Goal: Information Seeking & Learning: Learn about a topic

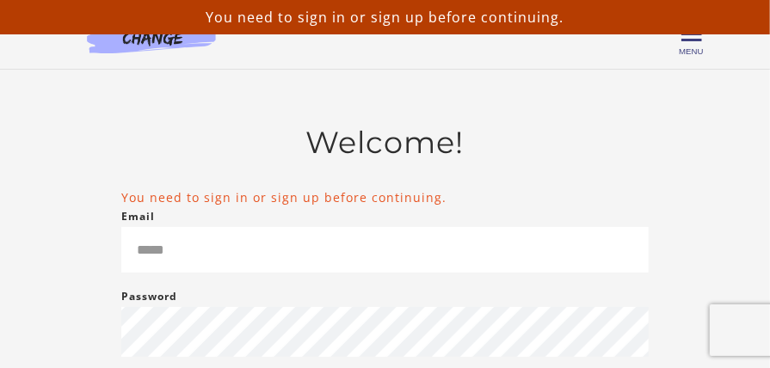
click at [110, 205] on div "Welcome! You need to sign in or sign up before continuing. Email Please enter a…" at bounding box center [385, 375] width 633 height 500
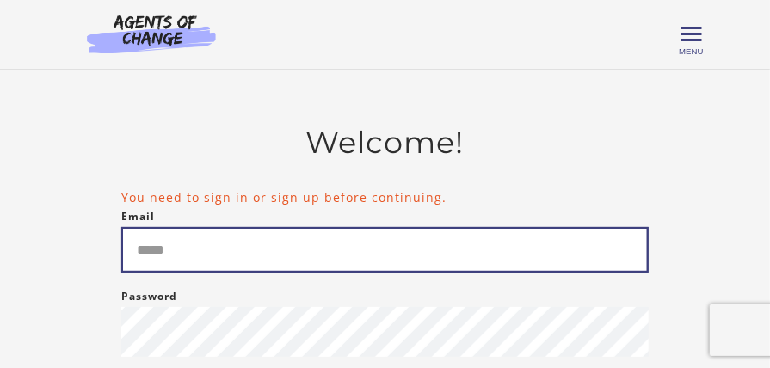
click at [154, 254] on input "Email" at bounding box center [384, 250] width 527 height 46
type input "*"
type input "**********"
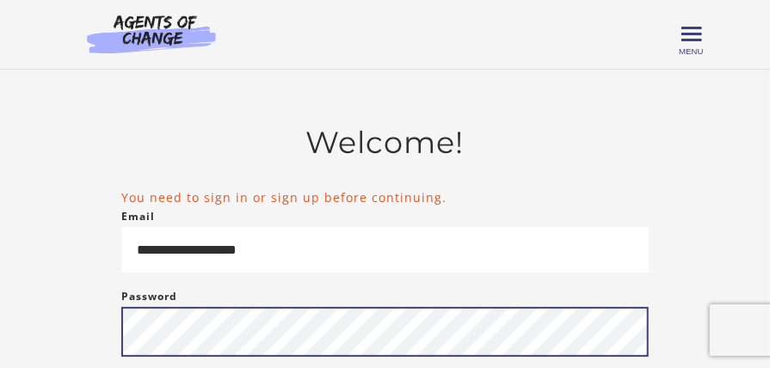
scroll to position [267, 0]
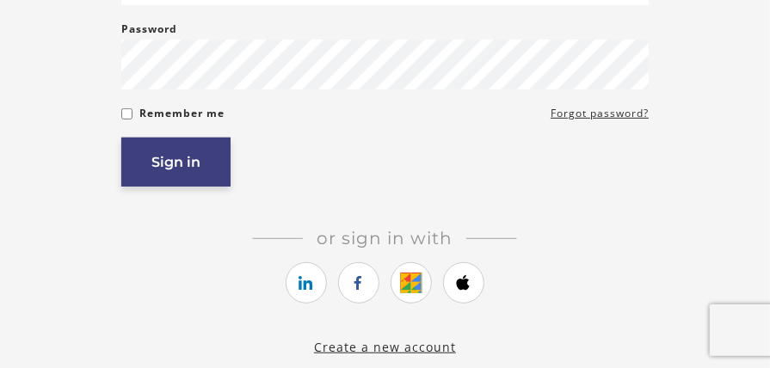
click at [141, 174] on button "Sign in" at bounding box center [175, 162] width 109 height 49
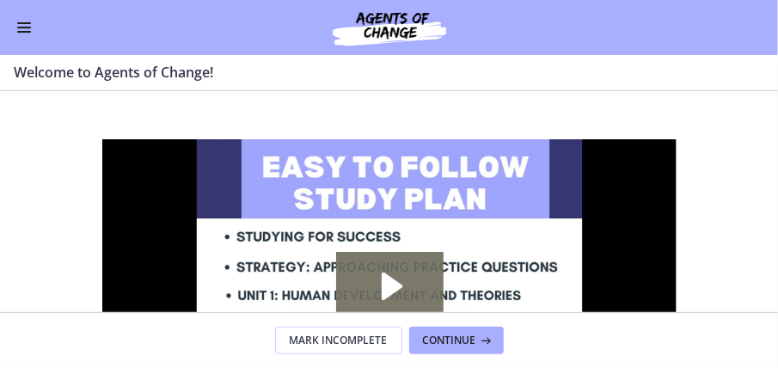
click at [19, 23] on span "Enable menu" at bounding box center [24, 23] width 14 height 2
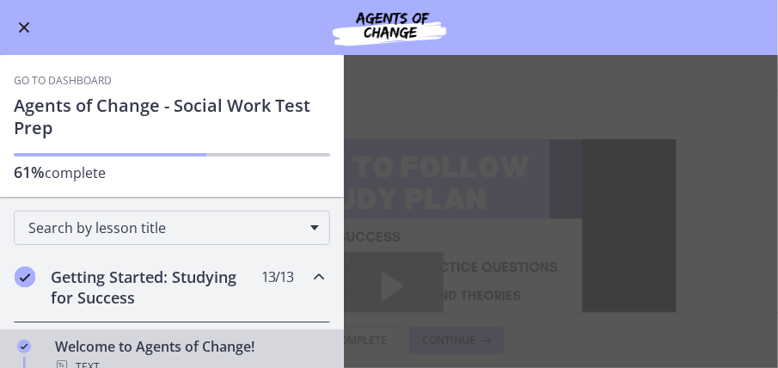
click at [528, 204] on main "Welcome to Agents of Change! Enable fullscreen Welcome! We are grateful that yo…" at bounding box center [389, 211] width 778 height 313
click at [457, 337] on main "Welcome to Agents of Change! Enable fullscreen Welcome! We are grateful that yo…" at bounding box center [389, 211] width 778 height 313
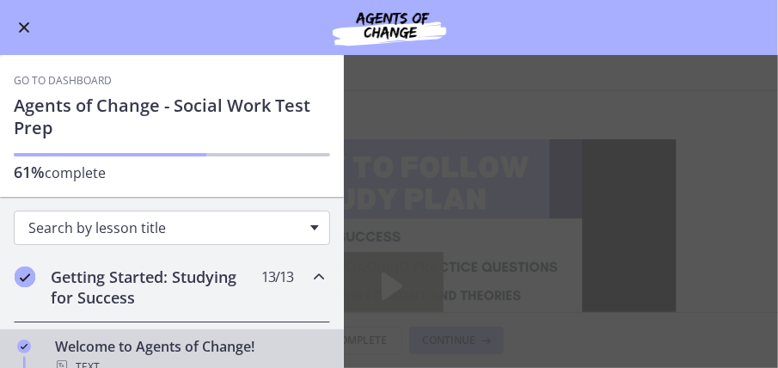
drag, startPoint x: 242, startPoint y: 258, endPoint x: 234, endPoint y: 242, distance: 18.1
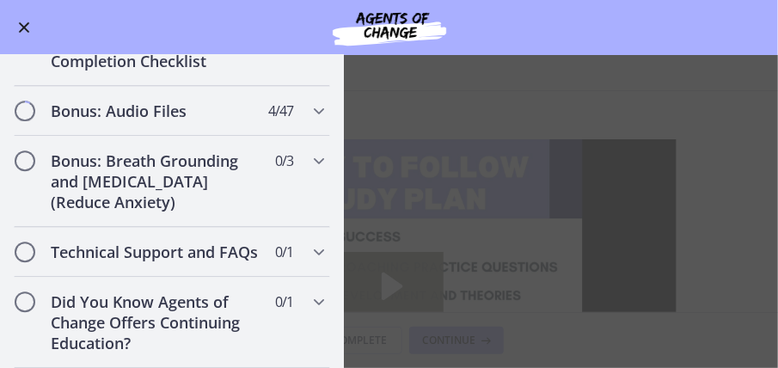
scroll to position [1686, 0]
click at [496, 261] on main "Welcome to Agents of Change! Enable fullscreen Welcome! We are grateful that yo…" at bounding box center [389, 211] width 778 height 313
click at [20, 29] on button "Enable menu" at bounding box center [24, 27] width 21 height 21
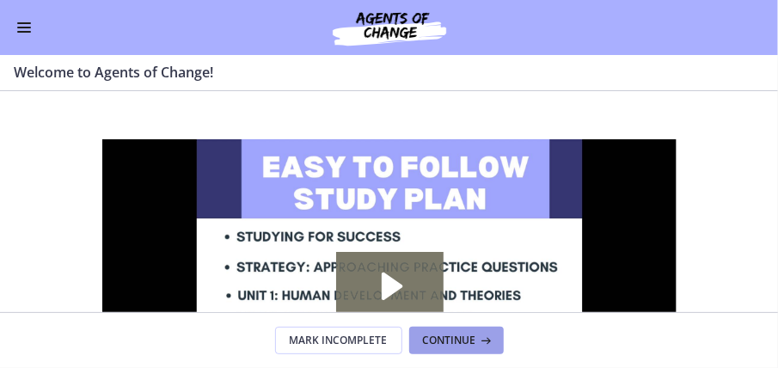
click at [450, 337] on span "Continue" at bounding box center [449, 341] width 53 height 14
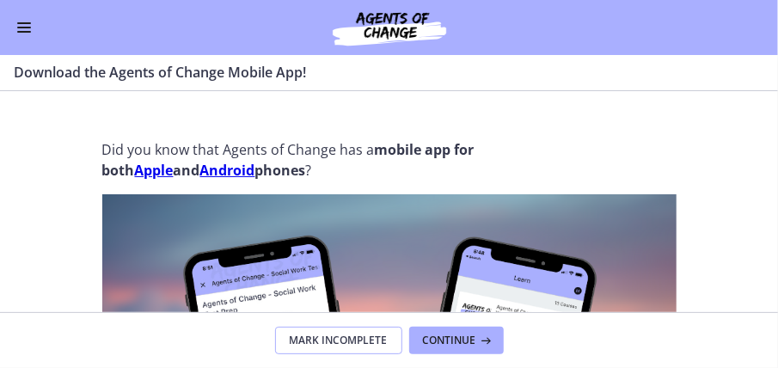
click at [316, 334] on span "Mark Incomplete" at bounding box center [339, 341] width 98 height 14
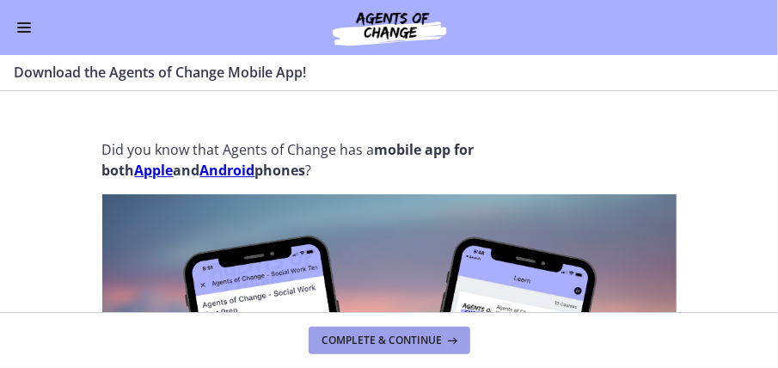
drag, startPoint x: 334, startPoint y: 338, endPoint x: 674, endPoint y: 227, distance: 358.1
click at [338, 336] on span "Complete & continue" at bounding box center [382, 341] width 120 height 14
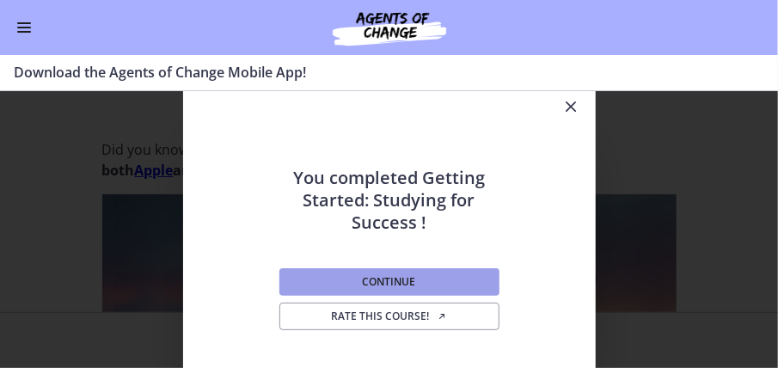
click at [392, 288] on button "Continue" at bounding box center [389, 282] width 220 height 28
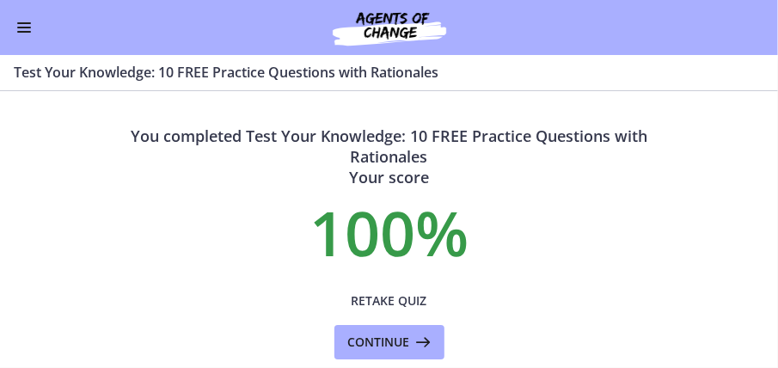
click at [31, 24] on button "Enable menu" at bounding box center [24, 27] width 21 height 21
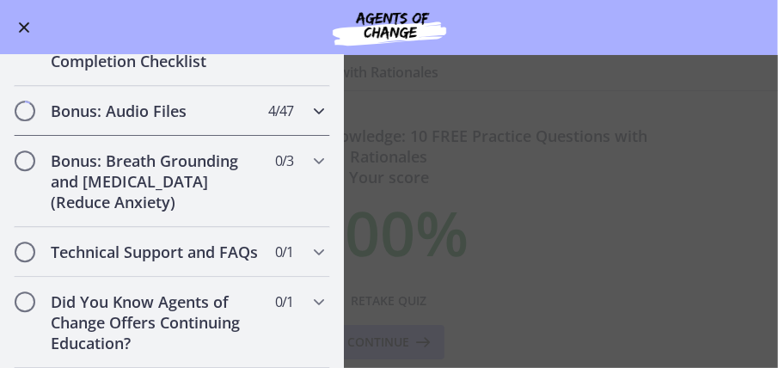
click at [108, 101] on h2 "Bonus: Audio Files" at bounding box center [156, 111] width 210 height 21
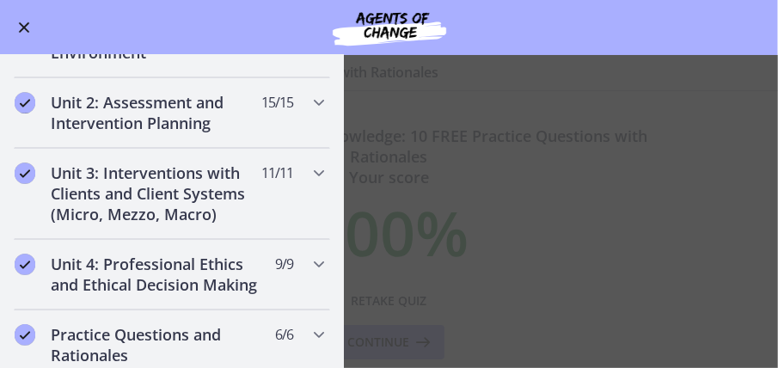
scroll to position [895, 0]
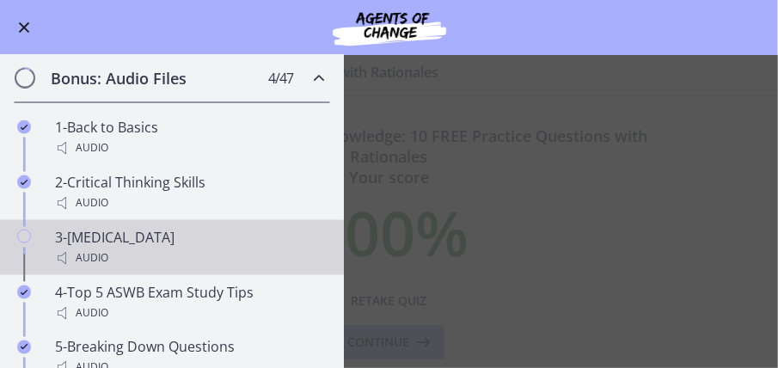
click at [101, 259] on div "3-[MEDICAL_DATA] Audio" at bounding box center [189, 247] width 268 height 41
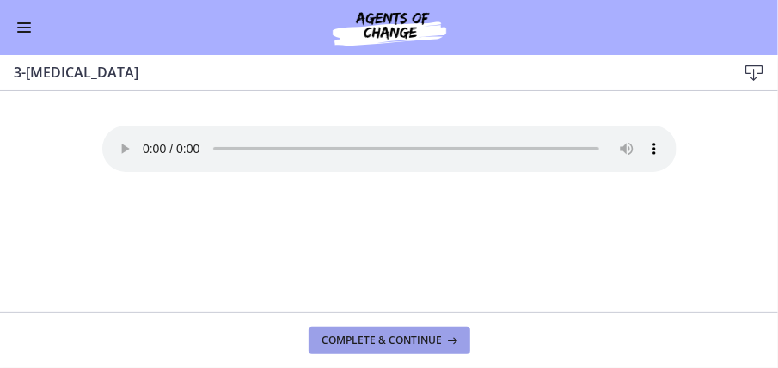
drag, startPoint x: 426, startPoint y: 344, endPoint x: 325, endPoint y: 212, distance: 165.6
click at [414, 325] on footer "Complete & continue" at bounding box center [389, 340] width 778 height 56
